Goal: Transaction & Acquisition: Subscribe to service/newsletter

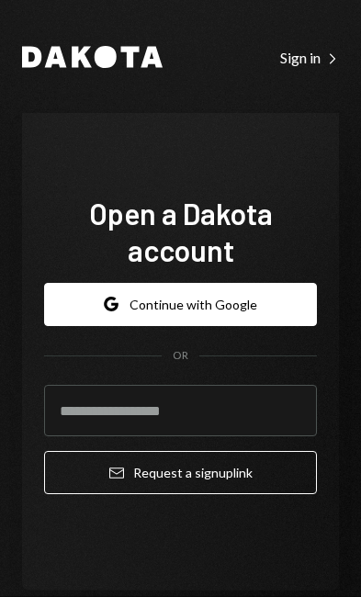
click at [279, 405] on input "email" at bounding box center [180, 410] width 273 height 51
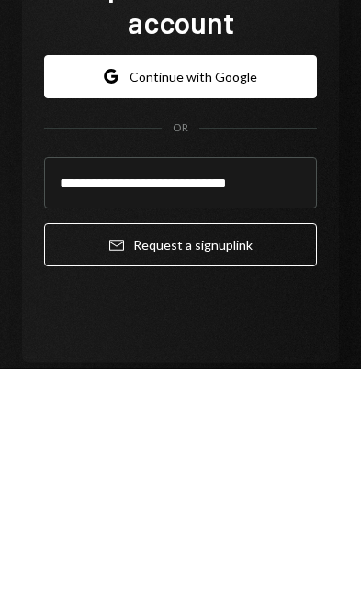
type input "**********"
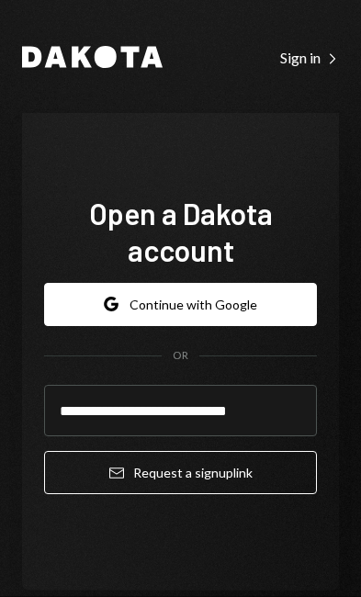
click at [260, 457] on button "Email Request a sign up link" at bounding box center [180, 472] width 273 height 43
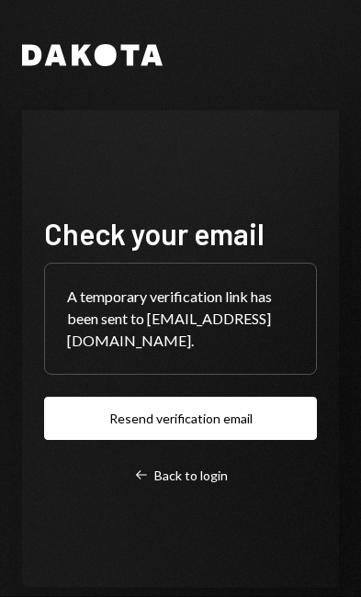
click at [285, 410] on button "Resend verification email" at bounding box center [180, 418] width 273 height 43
